Goal: Find specific page/section: Find specific page/section

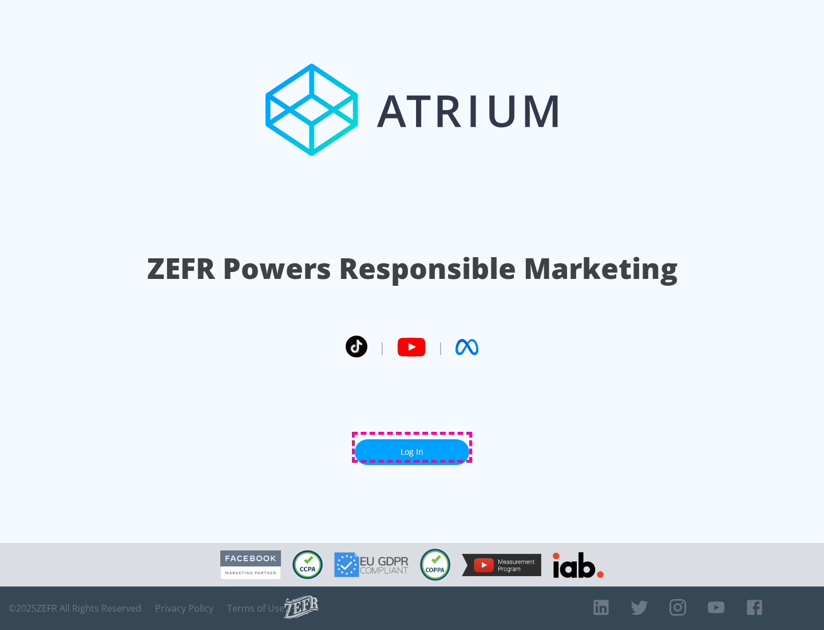
click at [412, 447] on link "Log In" at bounding box center [412, 452] width 114 height 26
